Goal: Complete application form

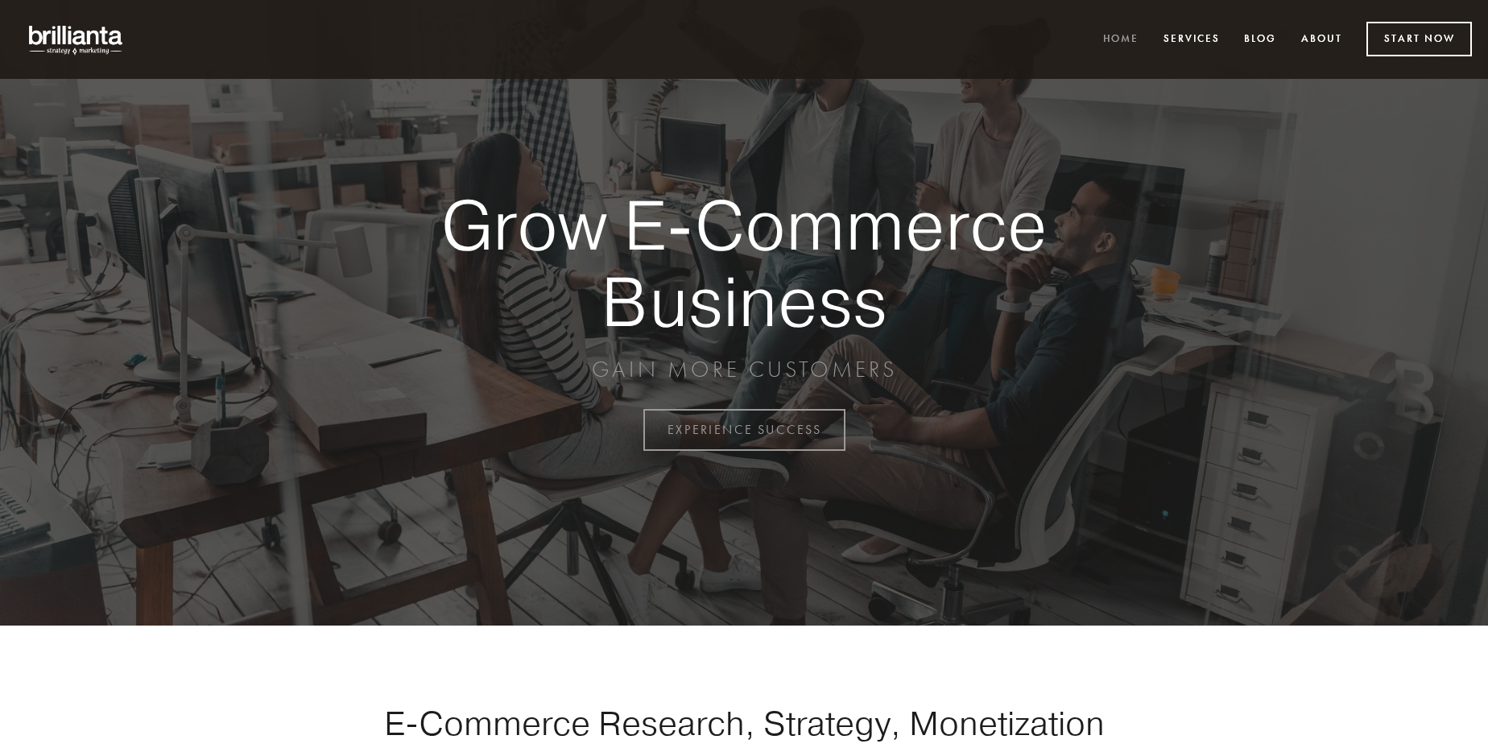
scroll to position [4221, 0]
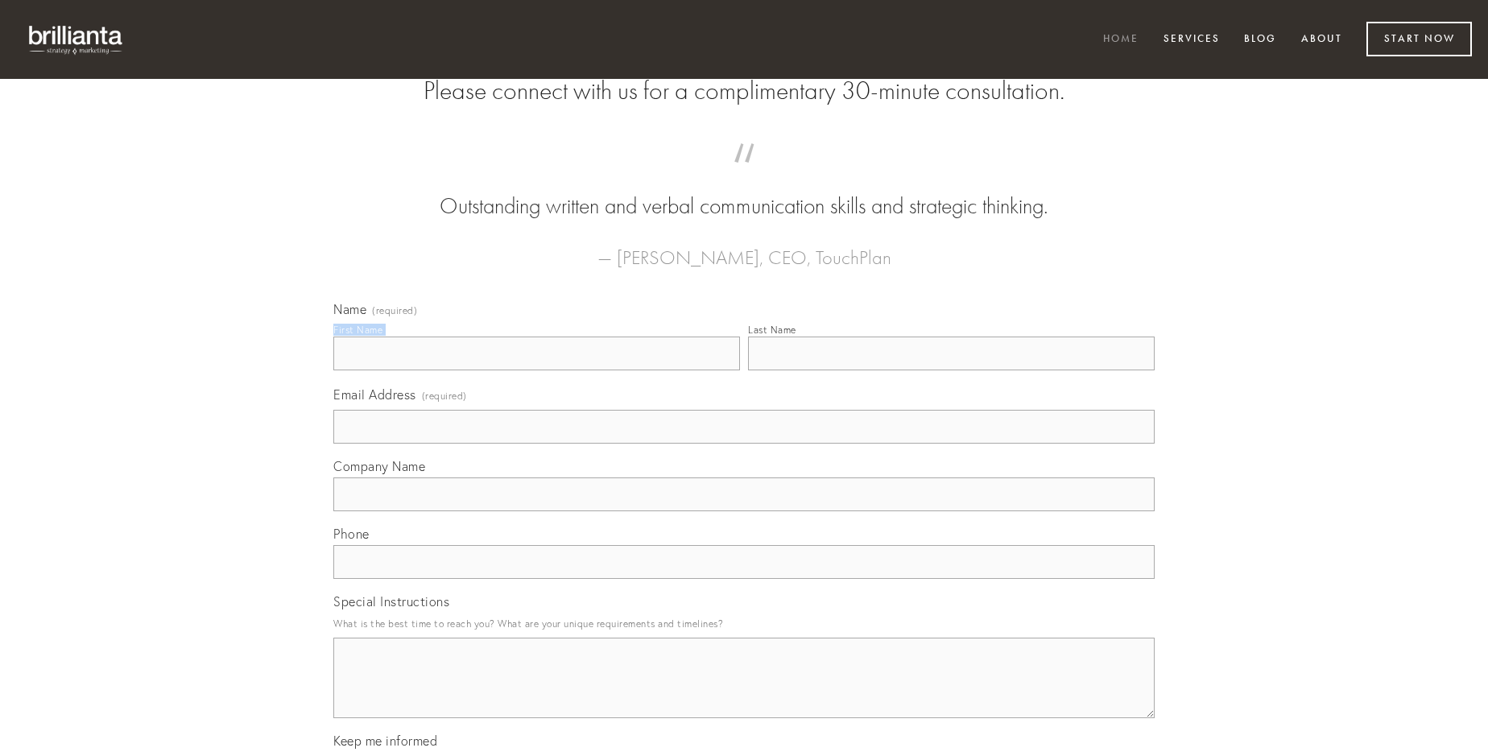
type input "[PERSON_NAME]"
click at [951, 370] on input "Last Name" at bounding box center [951, 354] width 407 height 34
type input "[PERSON_NAME]"
click at [744, 444] on input "Email Address (required)" at bounding box center [743, 427] width 821 height 34
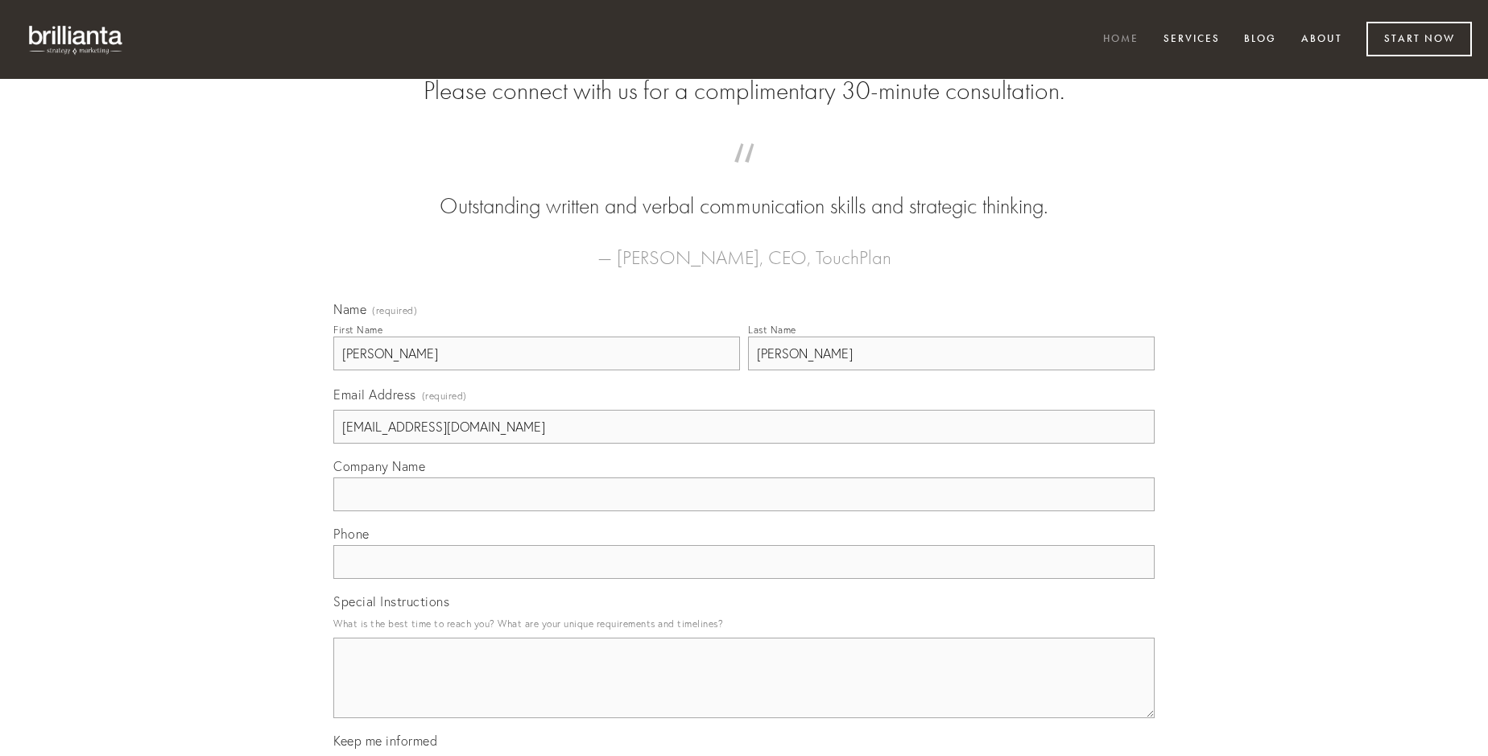
type input "[EMAIL_ADDRESS][DOMAIN_NAME]"
click at [744, 511] on input "Company Name" at bounding box center [743, 494] width 821 height 34
type input "a"
click at [744, 579] on input "text" at bounding box center [743, 562] width 821 height 34
click at [744, 692] on textarea "Special Instructions" at bounding box center [743, 678] width 821 height 81
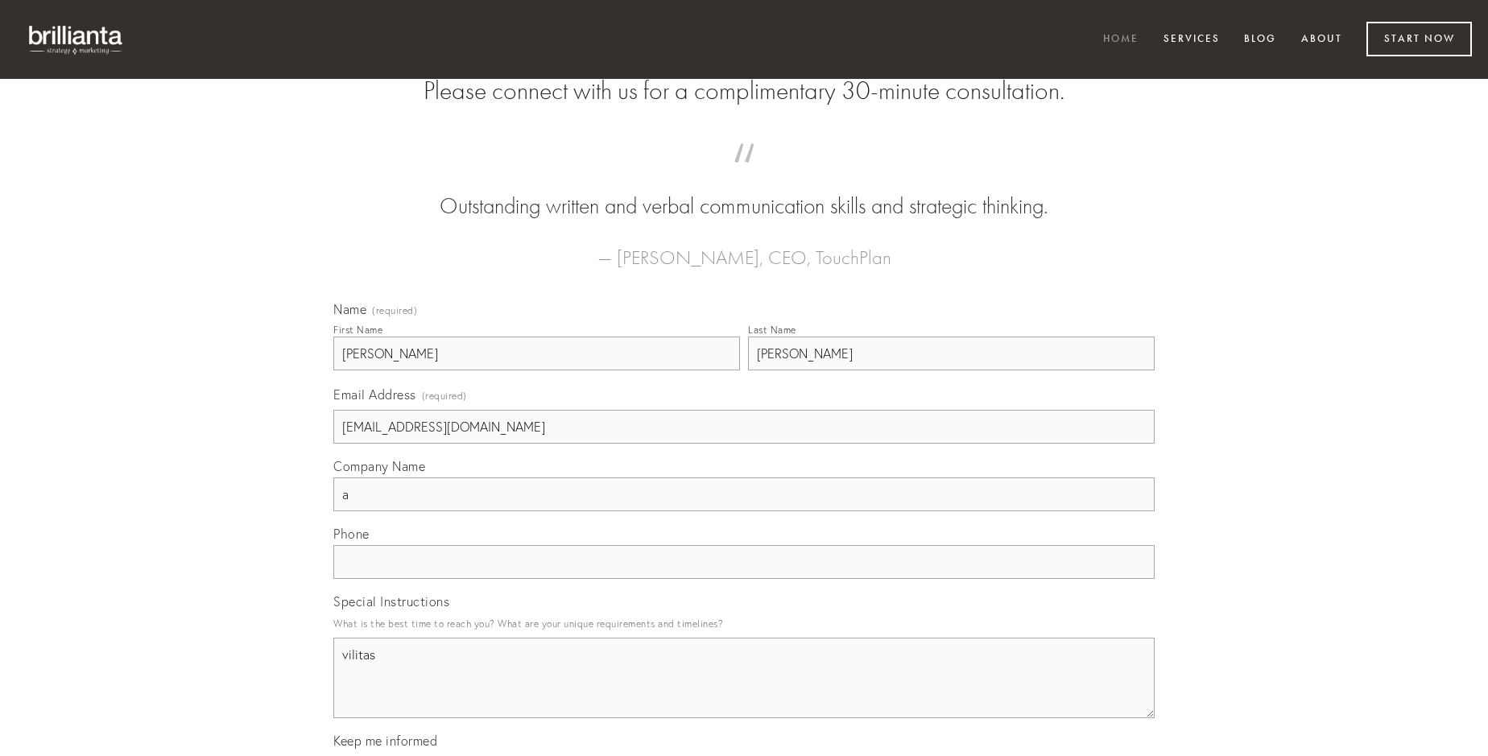
type textarea "vilitas"
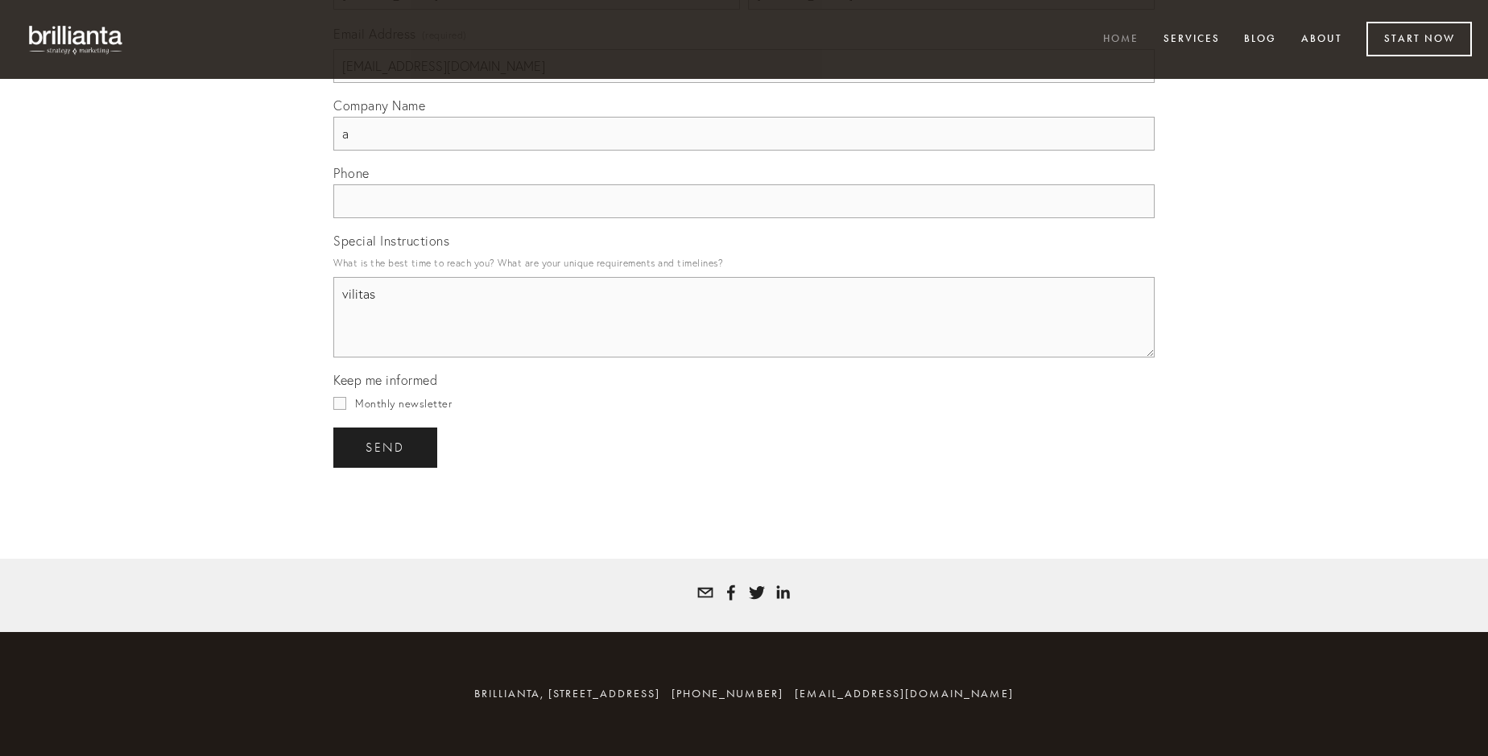
click at [387, 447] on span "send" at bounding box center [385, 447] width 39 height 14
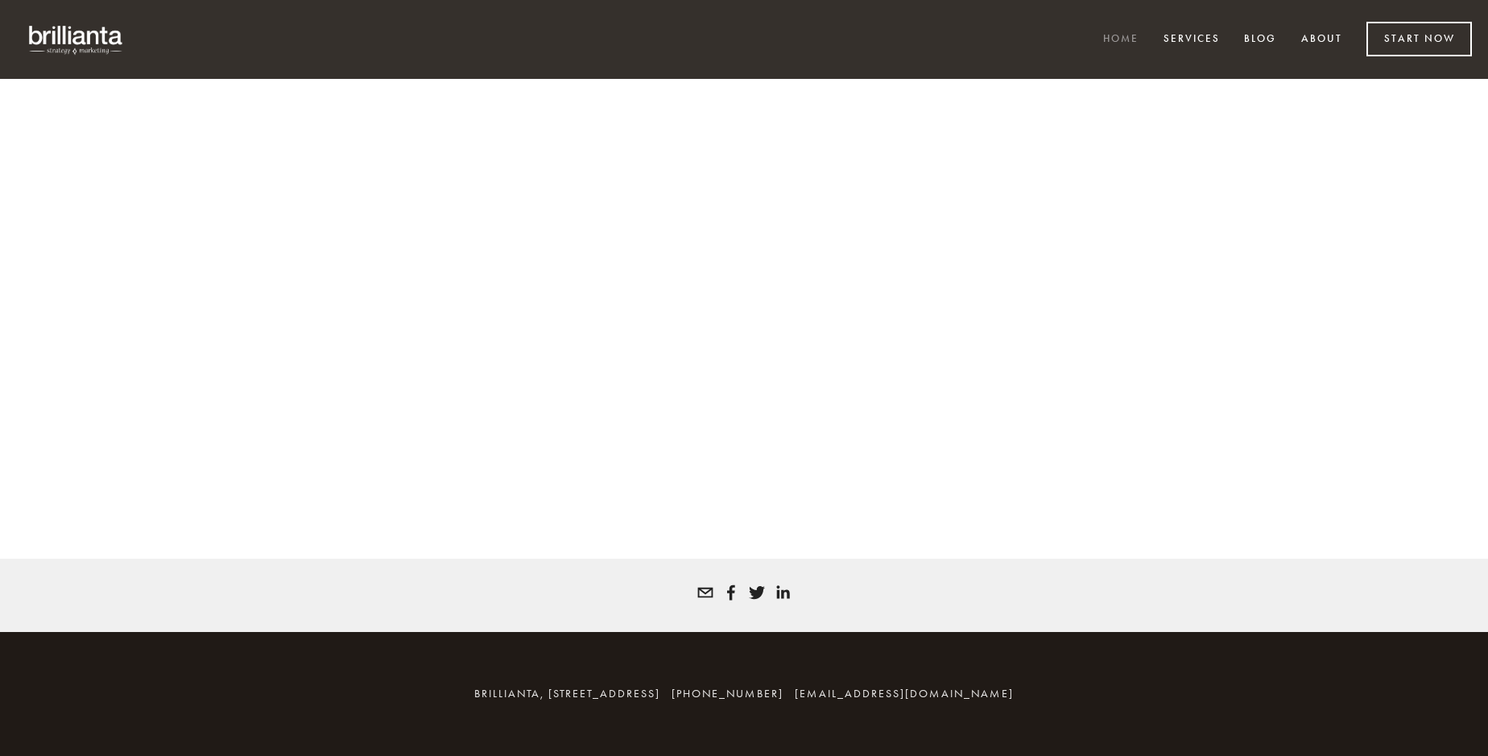
scroll to position [4199, 0]
